Goal: Transaction & Acquisition: Purchase product/service

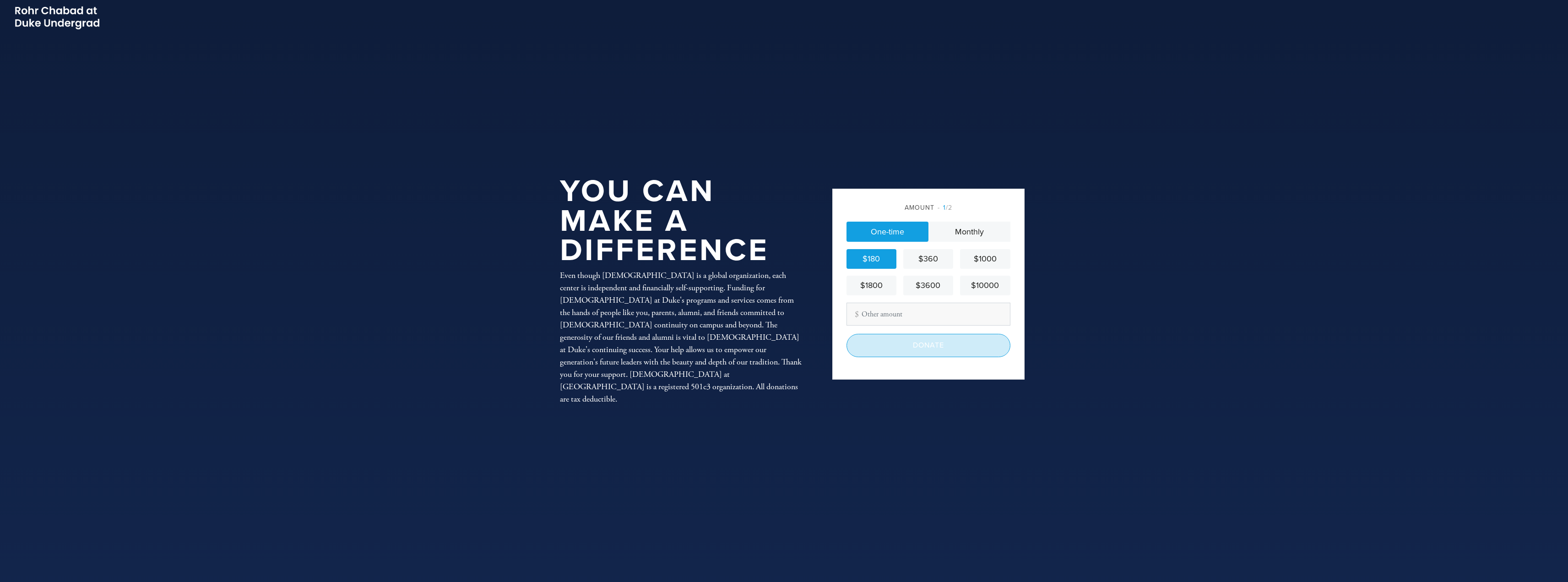
click at [938, 351] on input "Donate" at bounding box center [928, 345] width 164 height 23
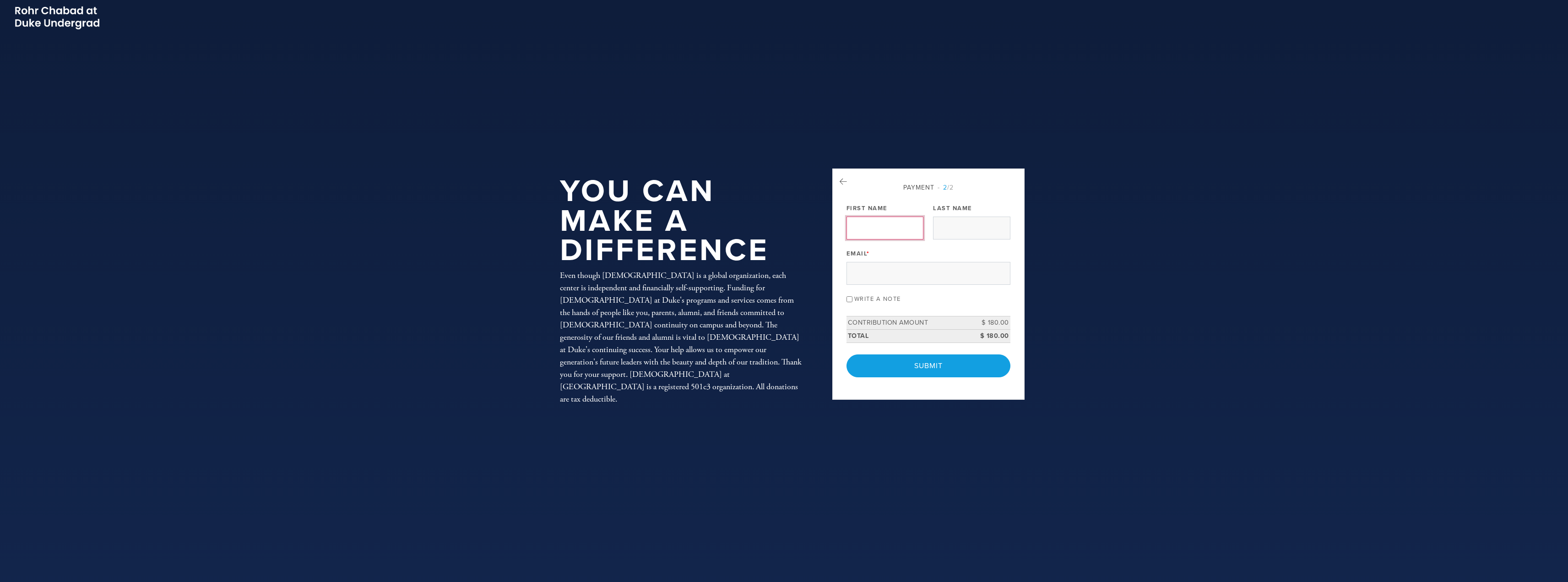
click at [903, 227] on input "First Name" at bounding box center [885, 228] width 77 height 23
type input "[PERSON_NAME]"
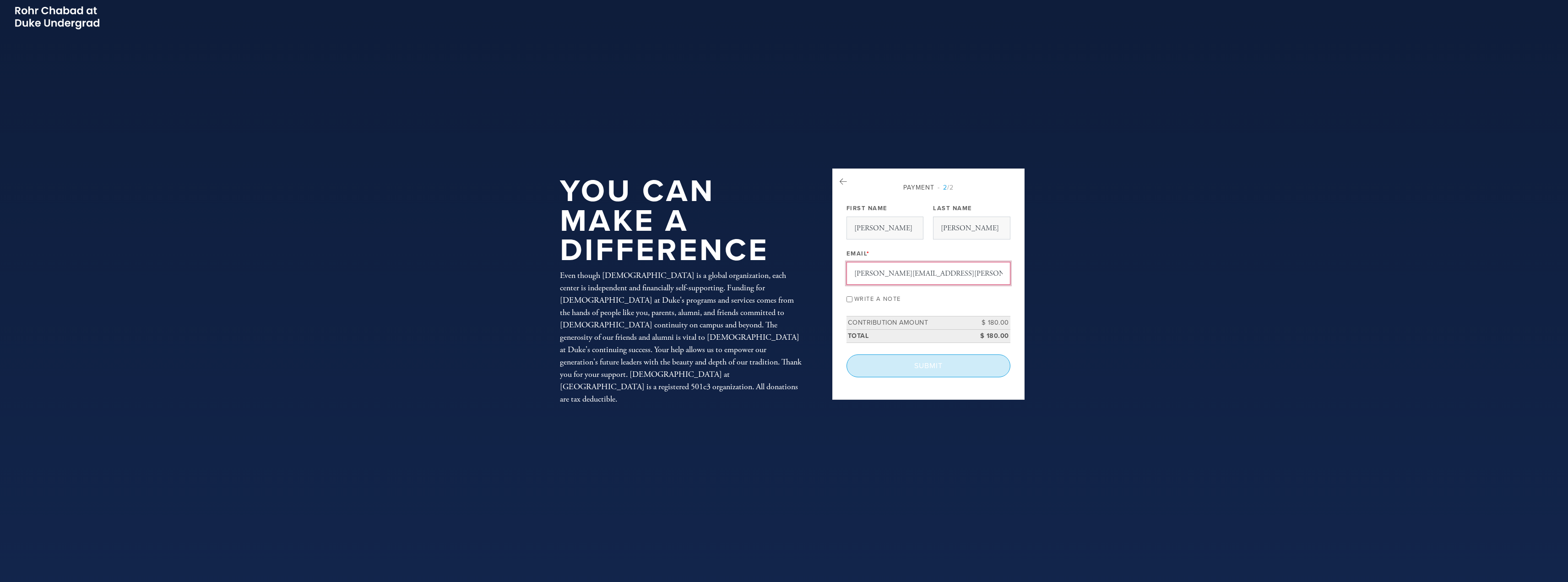
type input "[PERSON_NAME][EMAIL_ADDRESS][PERSON_NAME][DOMAIN_NAME]"
click at [923, 370] on input "Submit" at bounding box center [928, 365] width 164 height 23
